Goal: Check status

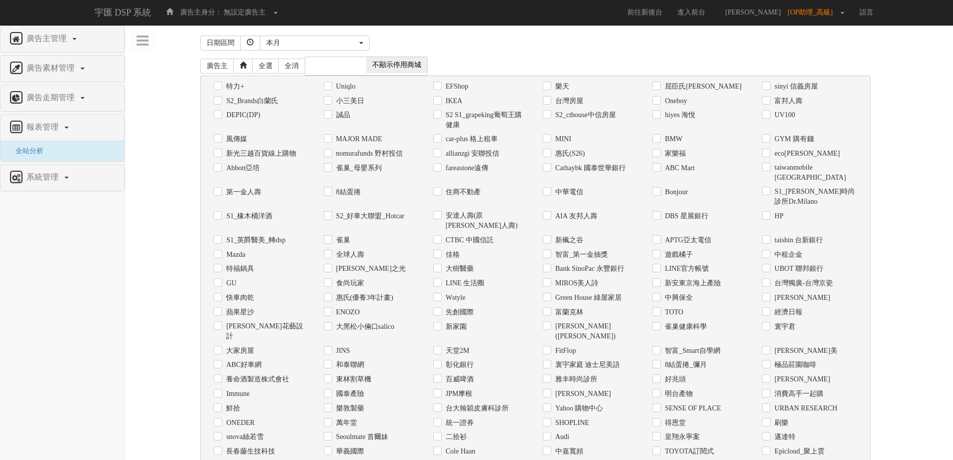
click at [183, 85] on div "日期區間 [DATE] 本[PERSON_NAME] 本月 上月 過去7天 過去14天 過去30天 指定日期 本月 開始日期 [DATE] 結束日期 [DAT…" at bounding box center [539, 400] width 813 height 735
click at [355, 85] on label "Uniqlo" at bounding box center [345, 87] width 22 height 10
click at [330, 85] on input "Uniqlo" at bounding box center [327, 86] width 7 height 7
checkbox input "true"
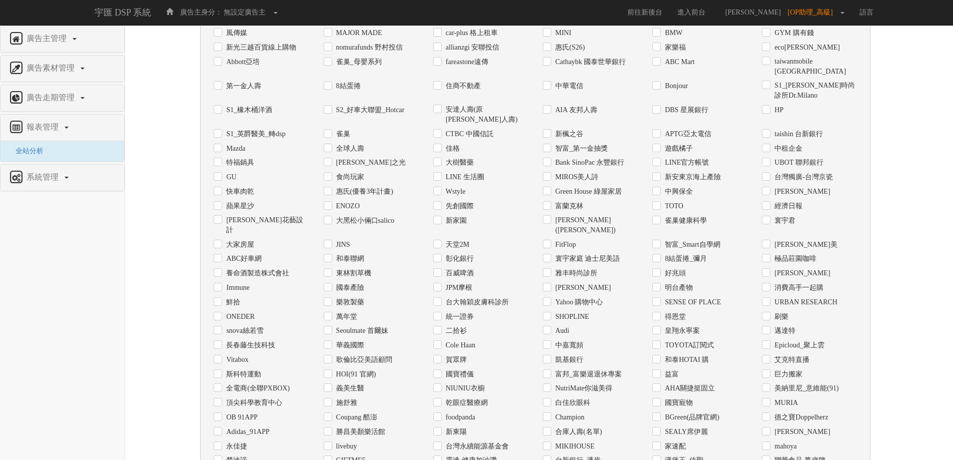
scroll to position [306, 0]
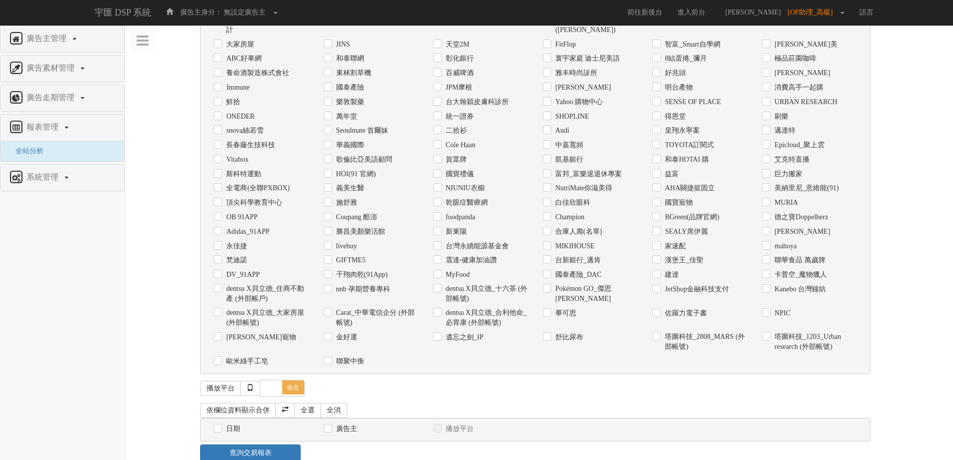
click at [234, 421] on div "日期" at bounding box center [261, 428] width 110 height 15
click at [234, 424] on label "日期" at bounding box center [232, 429] width 17 height 10
click at [220, 425] on input "日期" at bounding box center [217, 428] width 7 height 7
checkbox input "true"
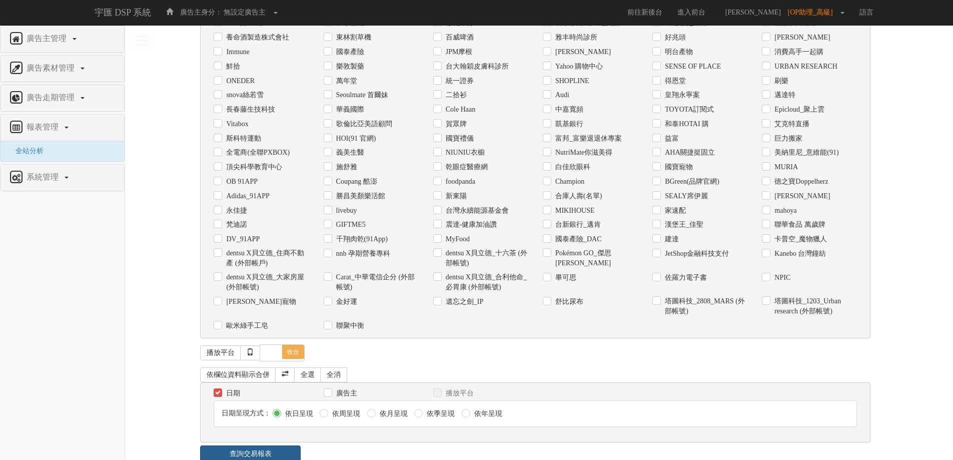
click at [249, 445] on link "查詢交易報表" at bounding box center [250, 453] width 101 height 17
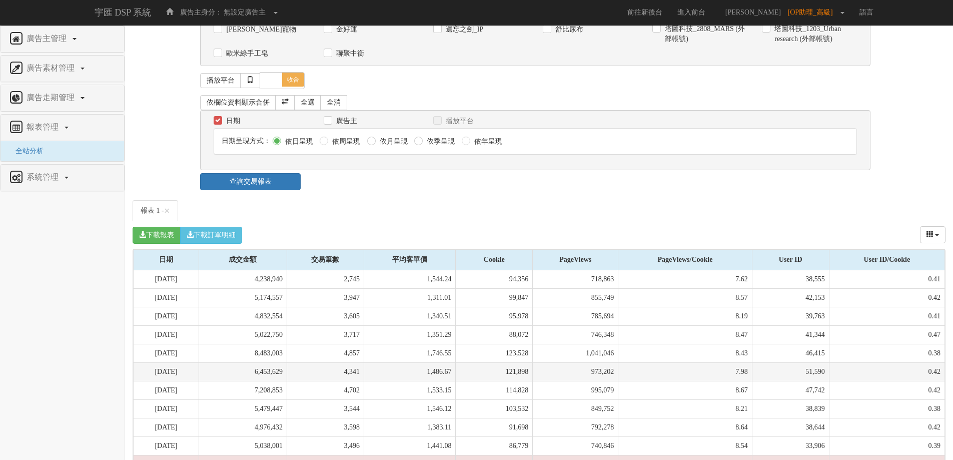
scroll to position [636, 0]
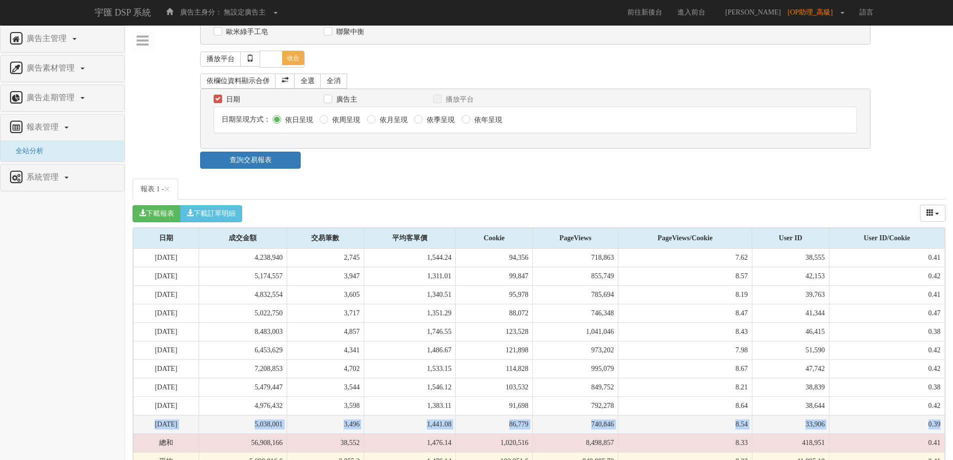
drag, startPoint x: 155, startPoint y: 405, endPoint x: 940, endPoint y: 407, distance: 785.2
click at [940, 415] on tr "[DATE] 5,038,001 3,496 1,441.08 86,779 740,846 8.54 33,906 0.39" at bounding box center [540, 424] width 812 height 19
copy tr "[DATE] 5,038,001 3,496 1,441.08 86,779 740,846 8.54 33,906 0.39"
